Goal: Navigation & Orientation: Find specific page/section

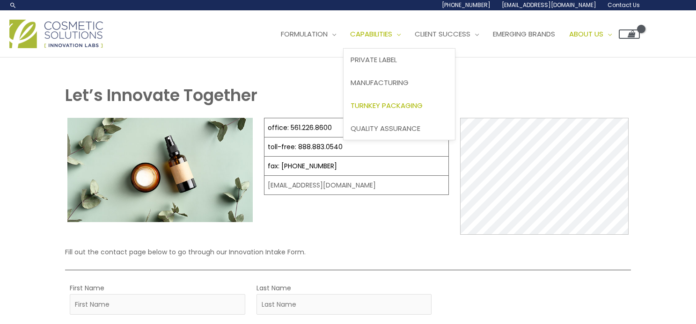
click at [350, 110] on span "Turnkey Packaging" at bounding box center [386, 106] width 72 height 10
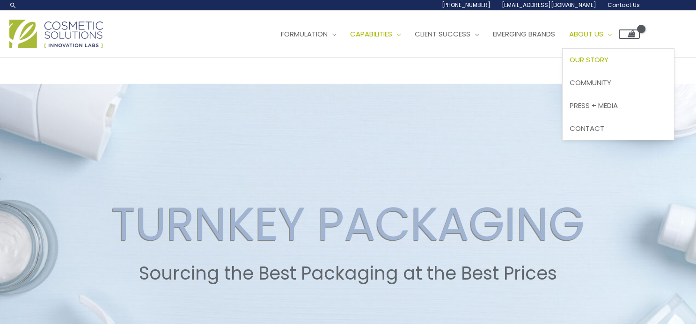
click at [570, 65] on span "Our Story" at bounding box center [589, 60] width 39 height 10
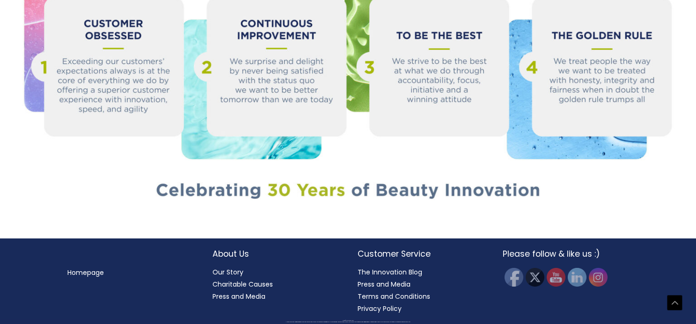
scroll to position [1275, 0]
